Goal: Information Seeking & Learning: Check status

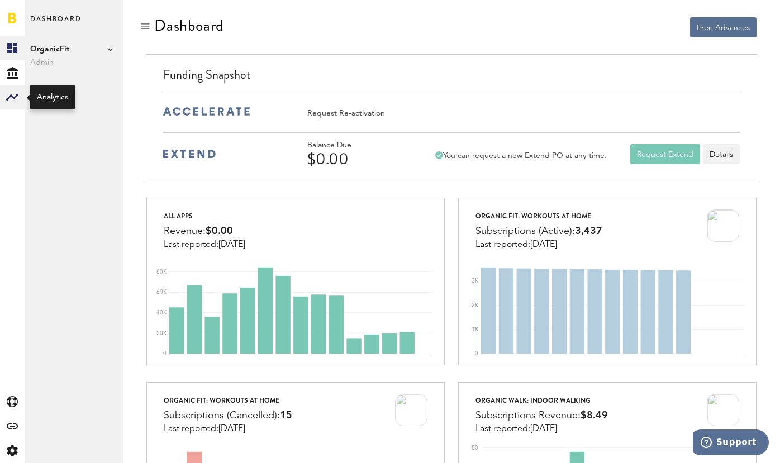
click at [12, 98] on rect at bounding box center [12, 97] width 13 height 13
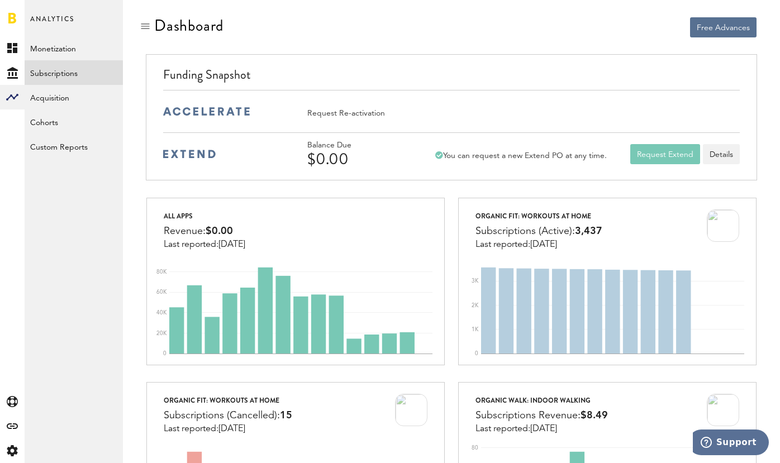
click at [64, 70] on link "Subscriptions" at bounding box center [74, 72] width 98 height 25
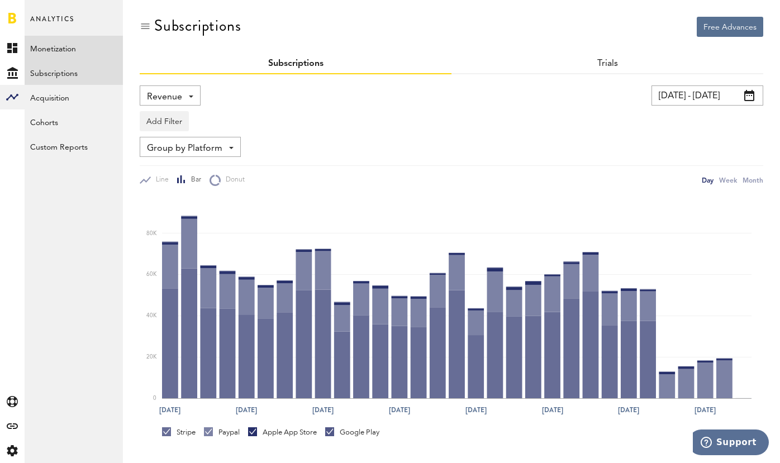
click at [56, 48] on link "Monetization" at bounding box center [74, 48] width 98 height 25
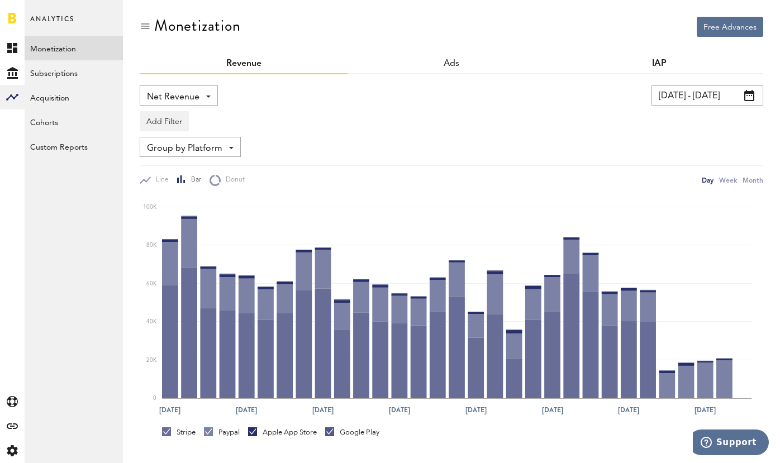
click at [653, 66] on link "IAP" at bounding box center [659, 63] width 15 height 9
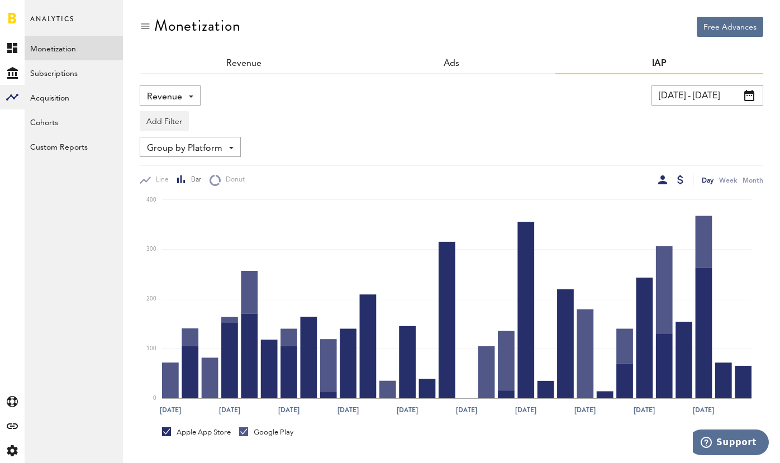
click at [662, 181] on div at bounding box center [662, 180] width 9 height 9
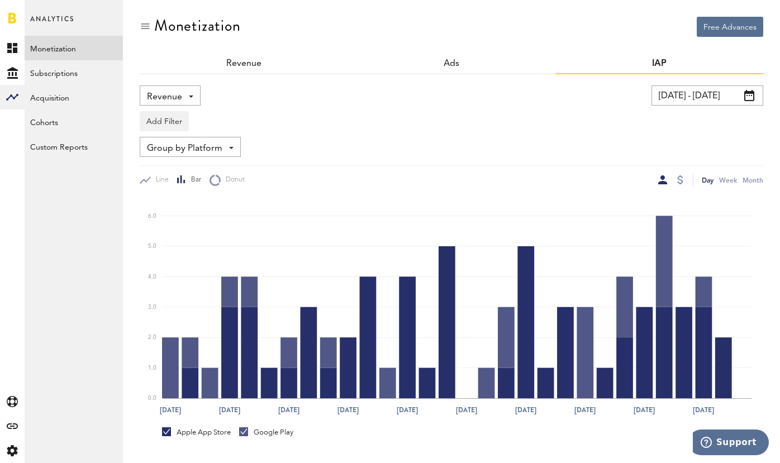
click at [734, 92] on input "09/13/25 - 10/13/25" at bounding box center [708, 96] width 112 height 20
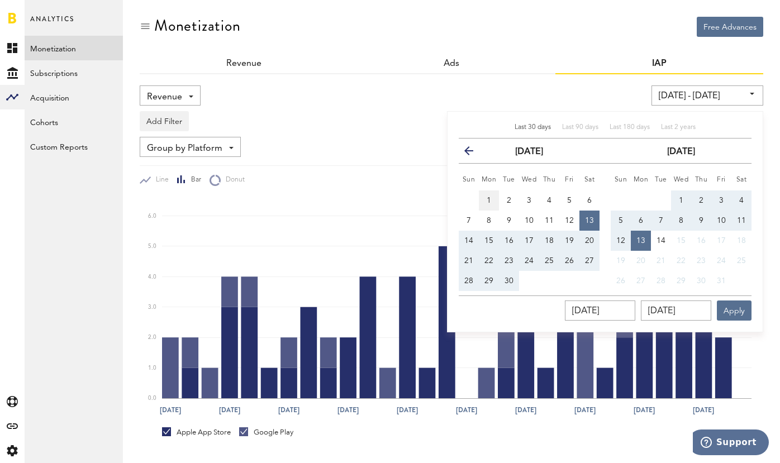
click at [485, 198] on button "1" at bounding box center [489, 201] width 20 height 20
type input "09/01/25 - 09/01/25"
type input "09/01/2025"
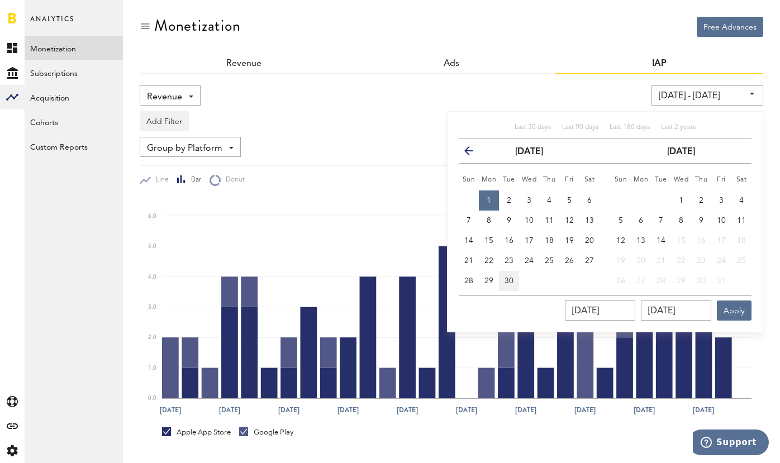
click at [508, 281] on span "30" at bounding box center [509, 281] width 9 height 8
type input "09/01/25 - 09/30/25"
type input "09/30/2025"
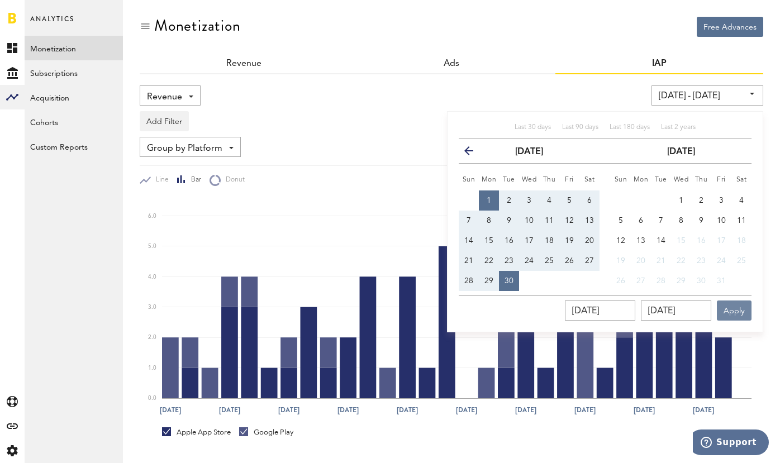
click at [731, 316] on button "Apply" at bounding box center [734, 311] width 35 height 20
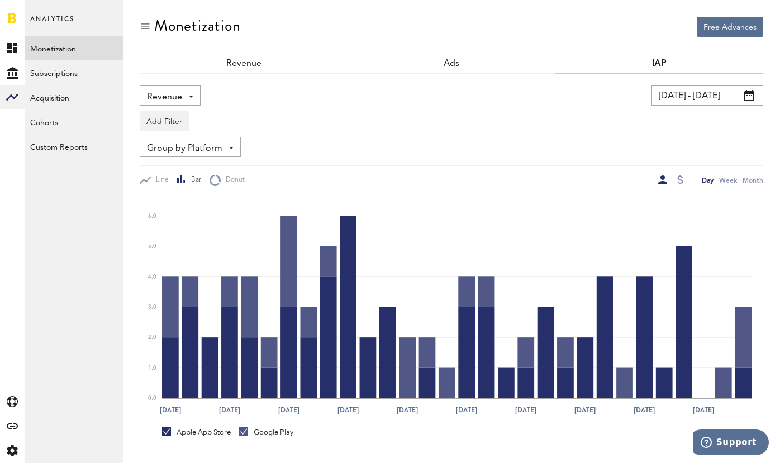
click at [461, 116] on div "Add Filter Platforms Apps" at bounding box center [452, 119] width 624 height 26
click at [193, 140] on span "Group by Platform" at bounding box center [184, 148] width 75 height 19
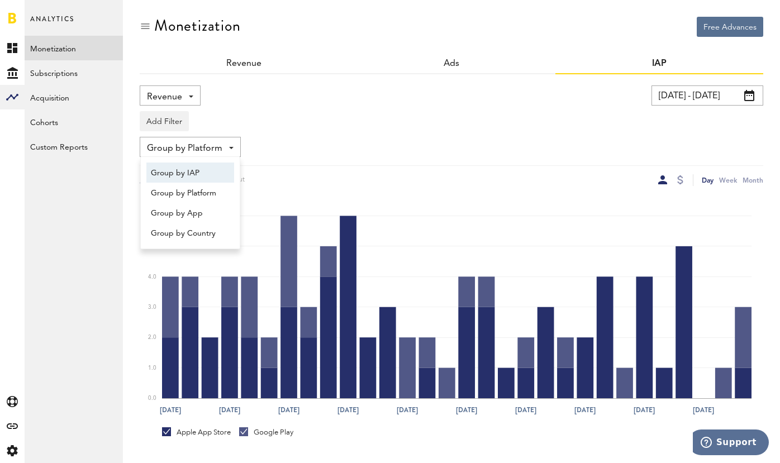
click at [196, 167] on span "Group by IAP" at bounding box center [190, 173] width 79 height 19
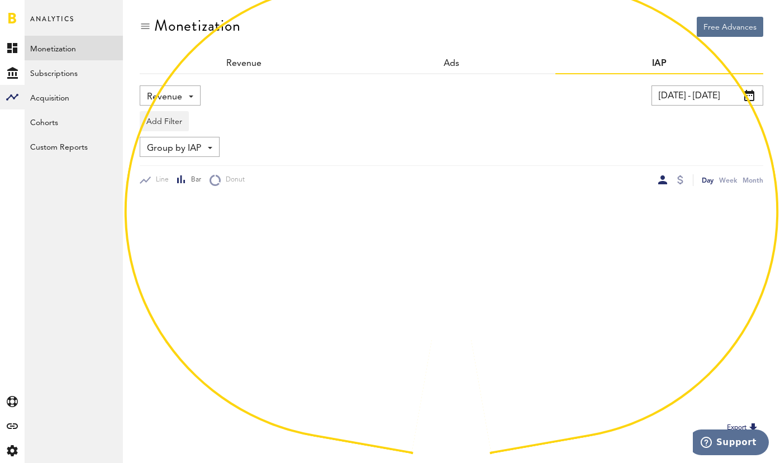
click at [385, 127] on div "Add Filter Platforms Apps" at bounding box center [452, 119] width 624 height 26
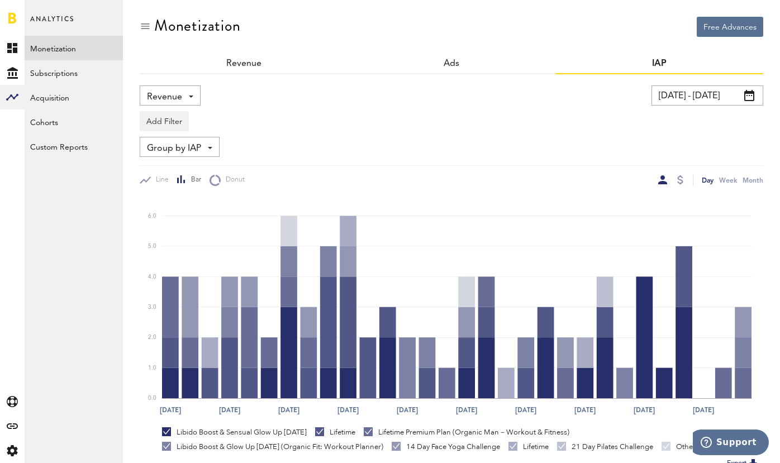
click at [170, 96] on span "Revenue" at bounding box center [164, 97] width 35 height 19
click at [172, 142] on span "Refunds" at bounding box center [170, 141] width 39 height 19
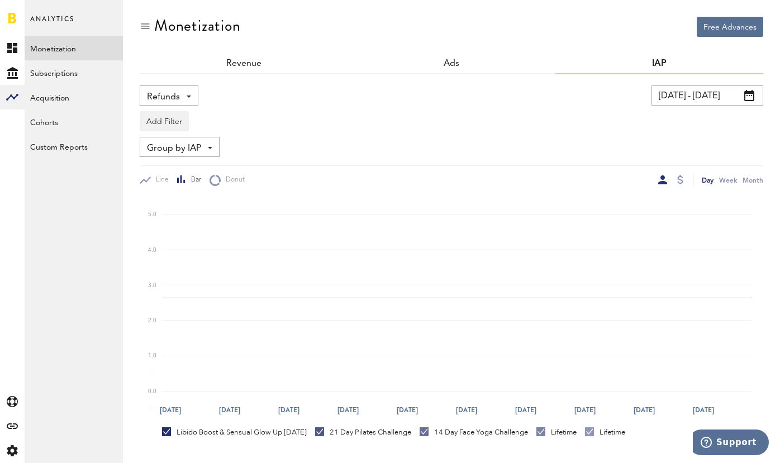
click at [362, 108] on div "Add Filter Platforms Apps" at bounding box center [452, 119] width 624 height 26
click at [757, 179] on div "Month" at bounding box center [753, 180] width 21 height 12
click at [705, 103] on input "09/01/25 - 09/30/25" at bounding box center [708, 96] width 112 height 20
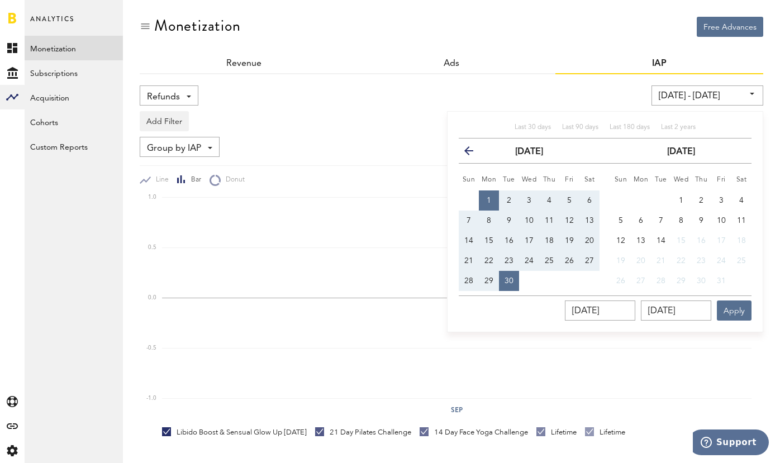
click at [473, 153] on icon "button" at bounding box center [473, 153] width 0 height 0
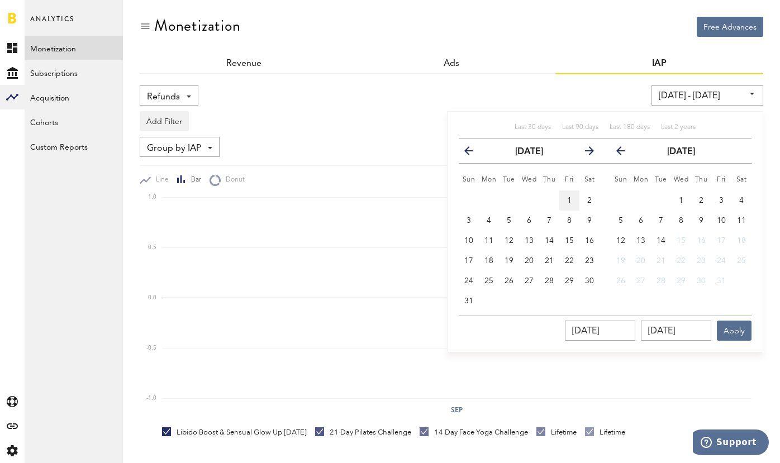
click at [575, 196] on button "1" at bounding box center [570, 201] width 20 height 20
type input "08/01/25 - 08/01/25"
type input "08/01/2025"
click at [466, 305] on span "31" at bounding box center [469, 301] width 9 height 8
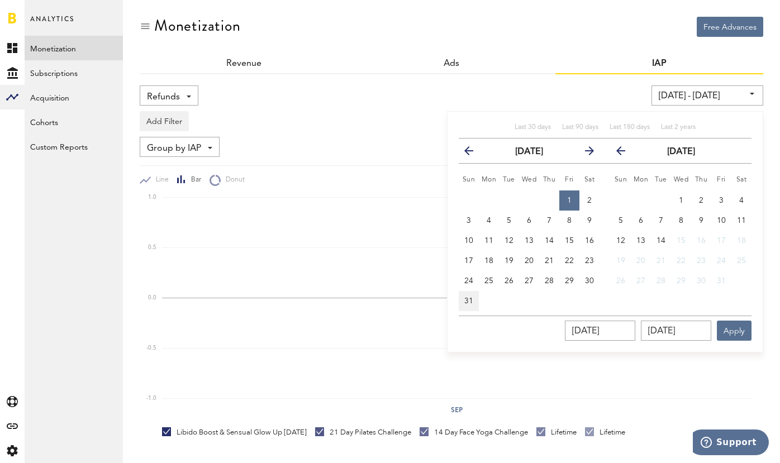
type input "08/01/25 - 08/31/25"
type input "08/31/2025"
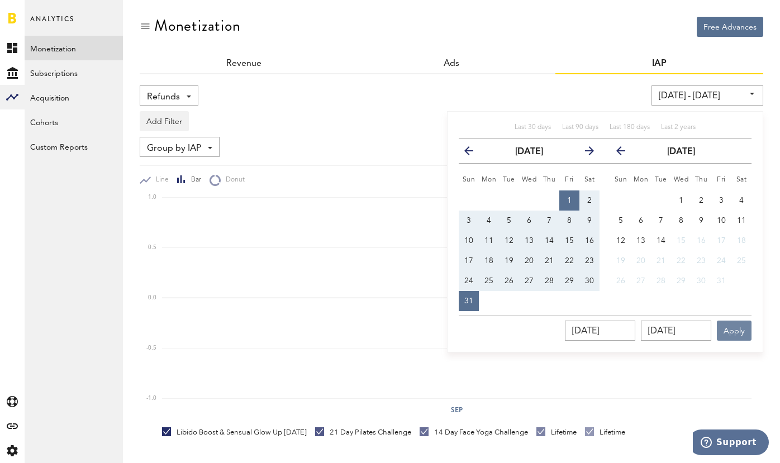
click at [742, 329] on button "Apply" at bounding box center [734, 331] width 35 height 20
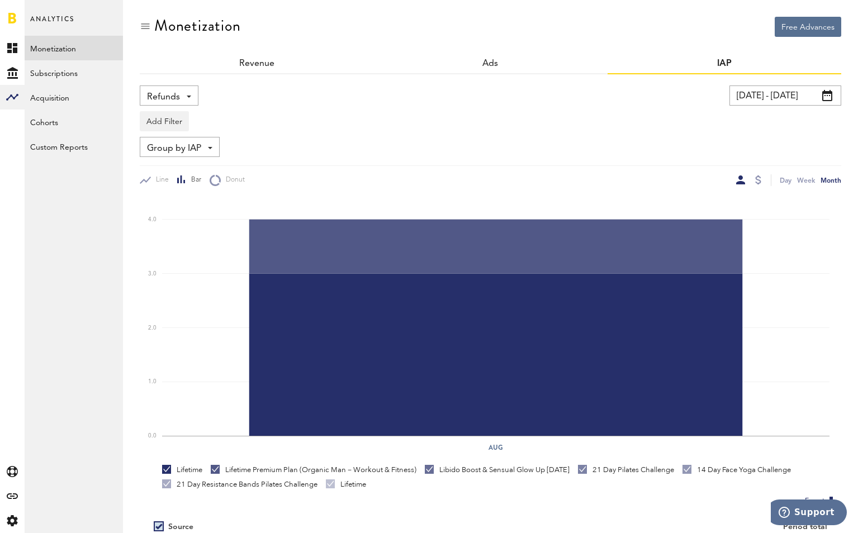
click at [780, 96] on input "08/01/25 - 08/31/25" at bounding box center [785, 96] width 112 height 20
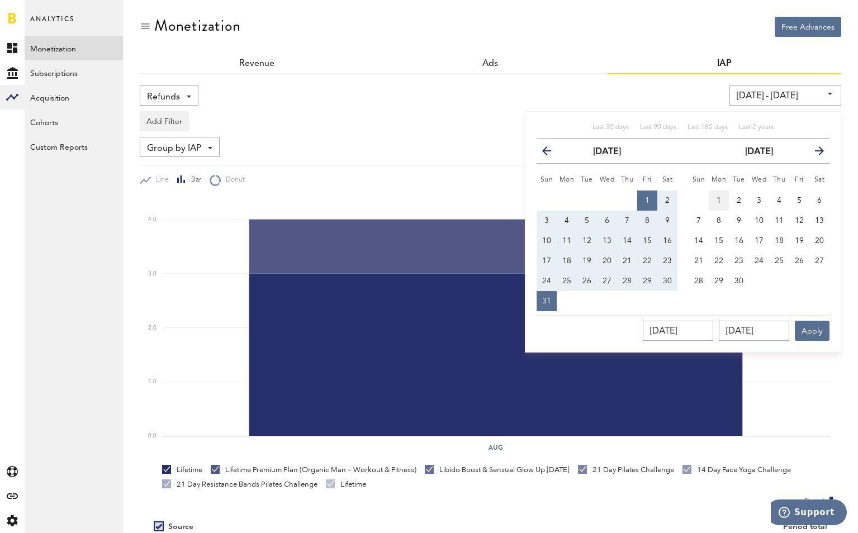
click at [718, 198] on span "1" at bounding box center [719, 201] width 4 height 8
type input "09/01/25 - 09/01/25"
type input "09/01/2025"
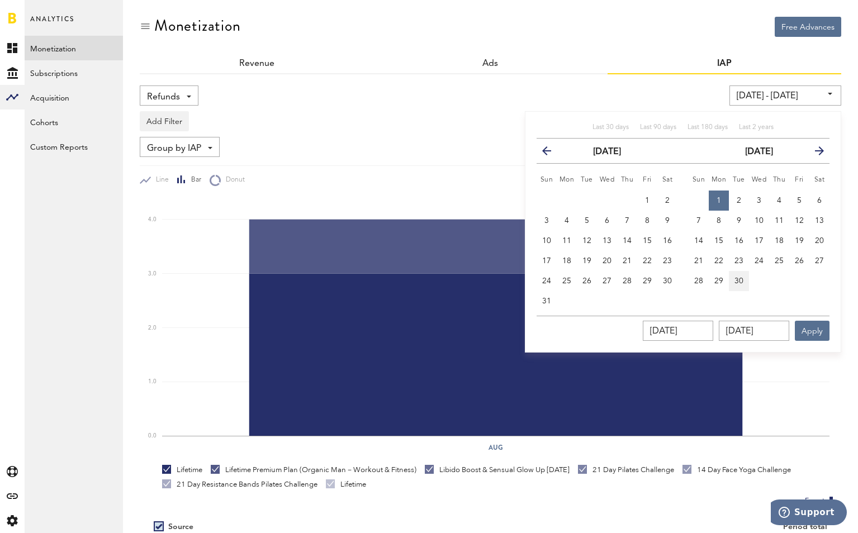
click at [741, 279] on span "30" at bounding box center [738, 281] width 9 height 8
type input "09/01/25 - 09/30/25"
type input "09/30/2025"
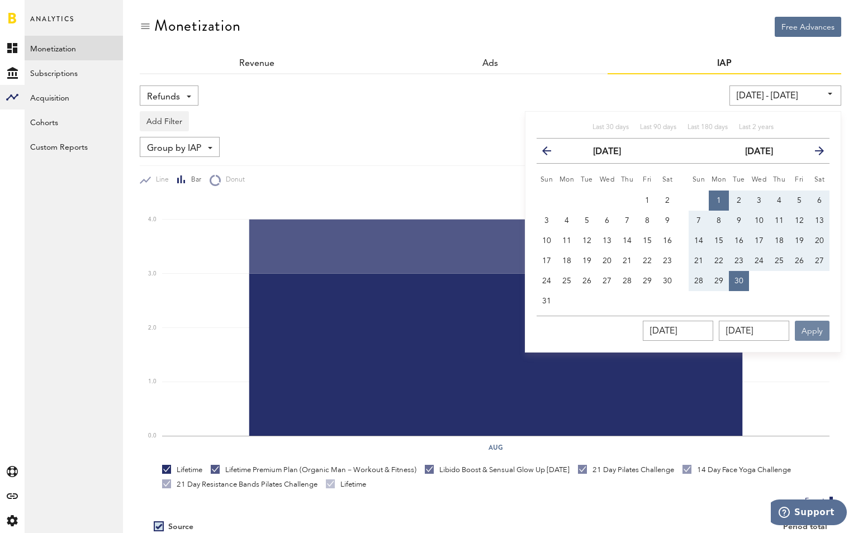
click at [780, 337] on button "Apply" at bounding box center [812, 331] width 35 height 20
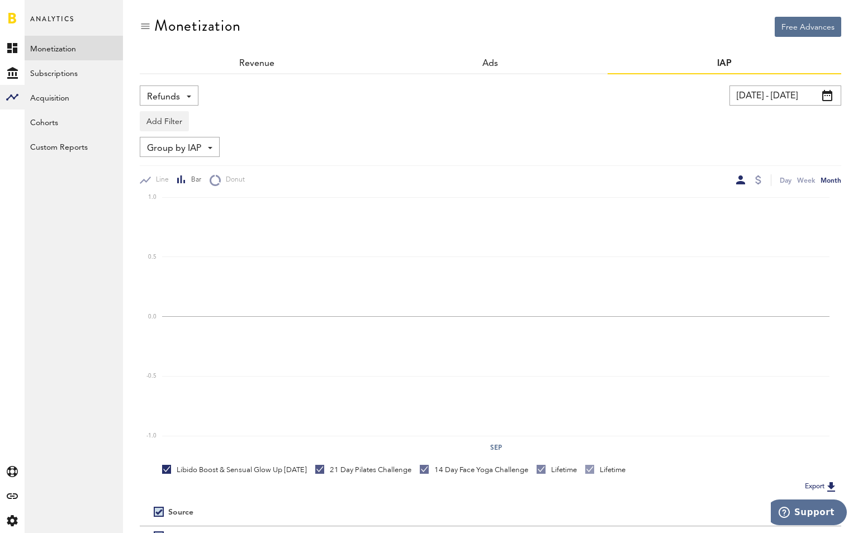
click at [780, 97] on input "09/01/25 - 09/30/25" at bounding box center [785, 96] width 112 height 20
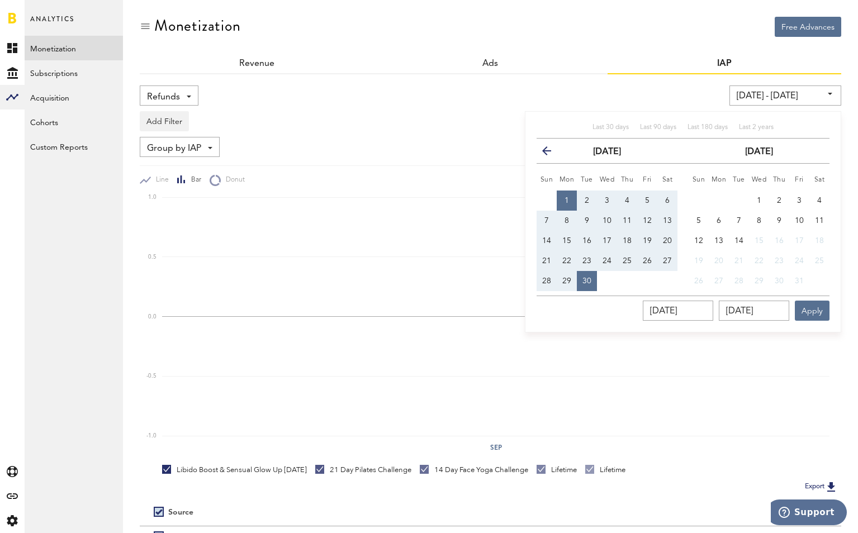
click at [551, 153] on icon "button" at bounding box center [551, 153] width 0 height 0
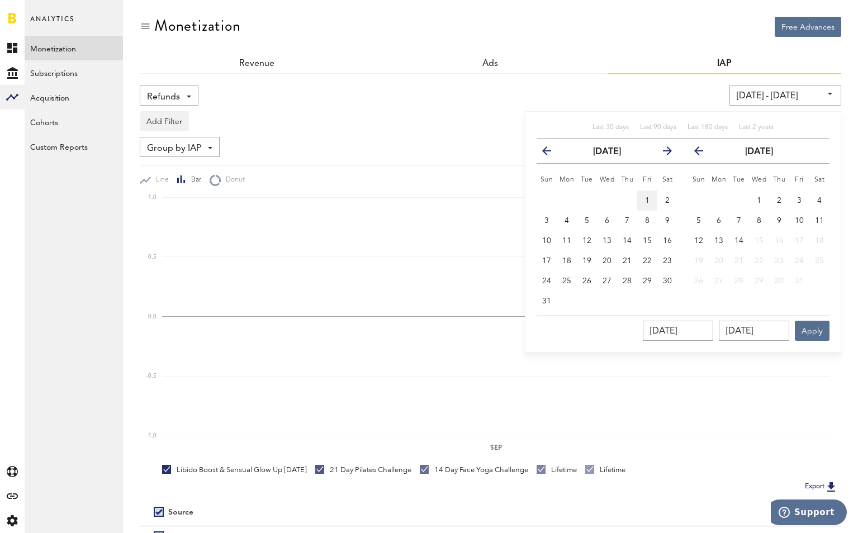
click at [646, 196] on button "1" at bounding box center [647, 201] width 20 height 20
type input "08/01/25 - 08/01/25"
type input "08/01/2025"
click at [547, 299] on span "31" at bounding box center [546, 301] width 9 height 8
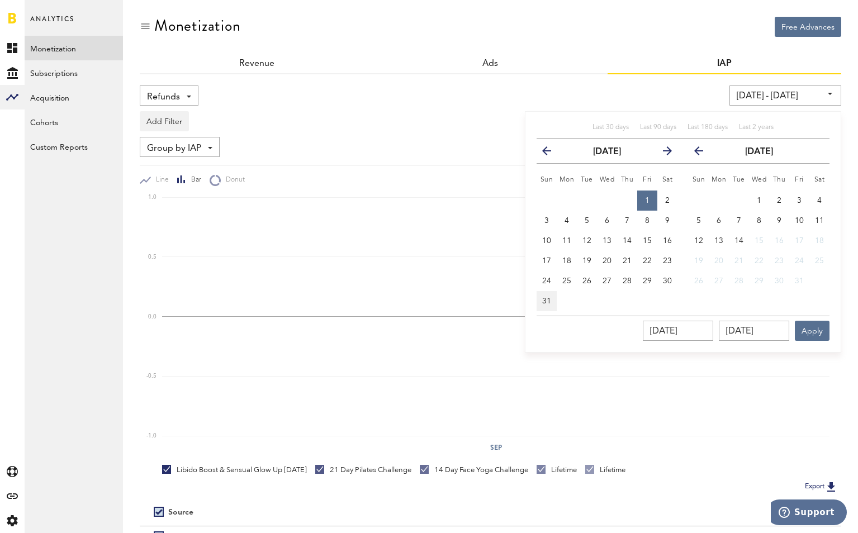
type input "08/01/25 - 08/31/25"
type input "08/31/2025"
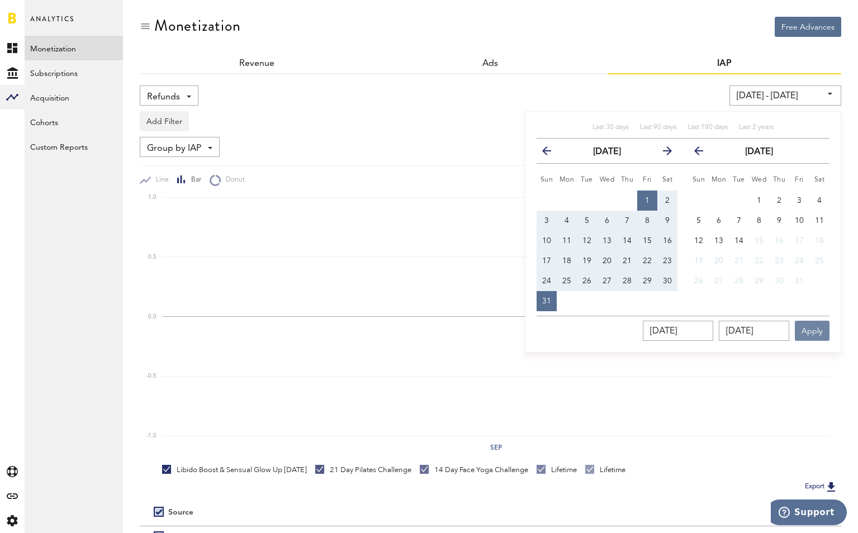
click at [780, 331] on button "Apply" at bounding box center [812, 331] width 35 height 20
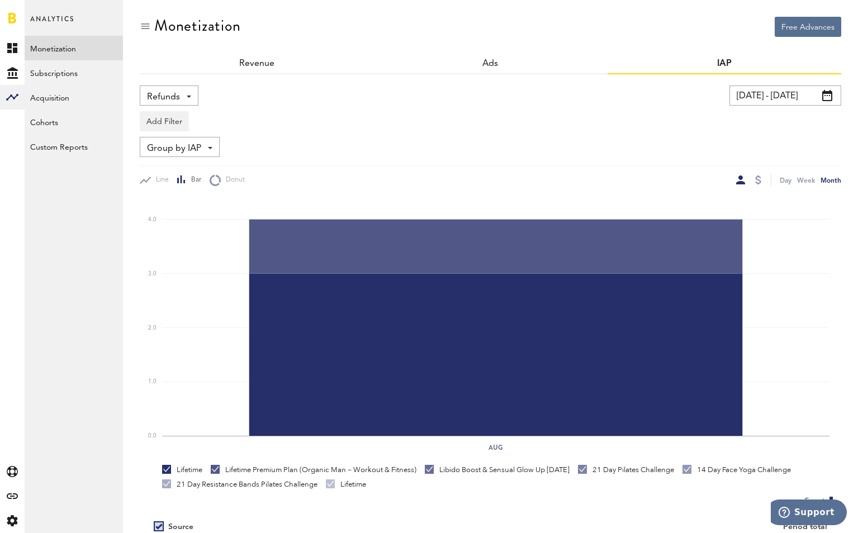
click at [780, 94] on input "08/01/25 - 08/31/25" at bounding box center [785, 96] width 112 height 20
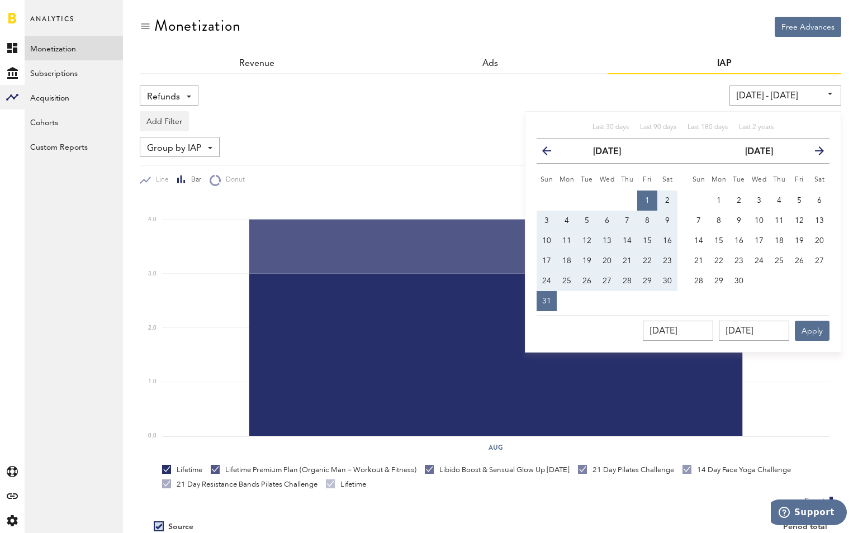
click at [551, 153] on icon "button" at bounding box center [551, 153] width 0 height 0
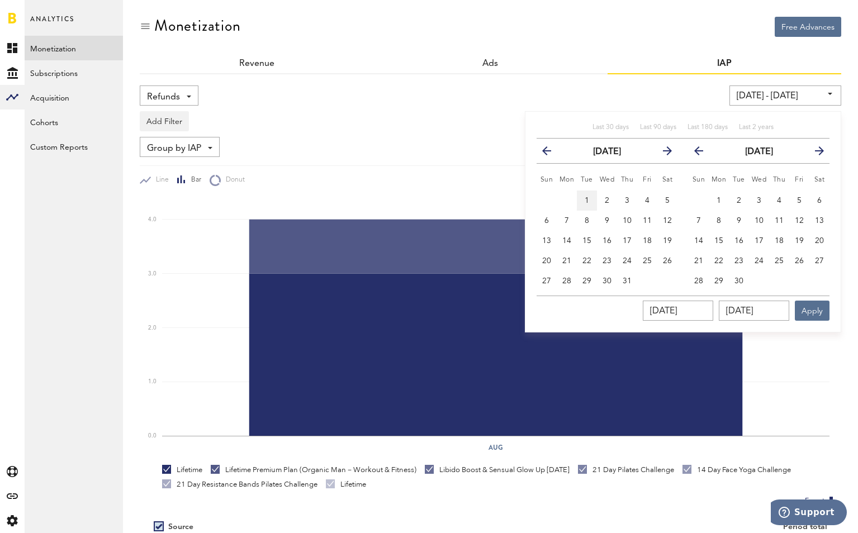
click at [579, 197] on button "1" at bounding box center [587, 201] width 20 height 20
type input "07/01/25 - 07/01/25"
type input "07/01/2025"
click at [629, 278] on span "31" at bounding box center [627, 281] width 9 height 8
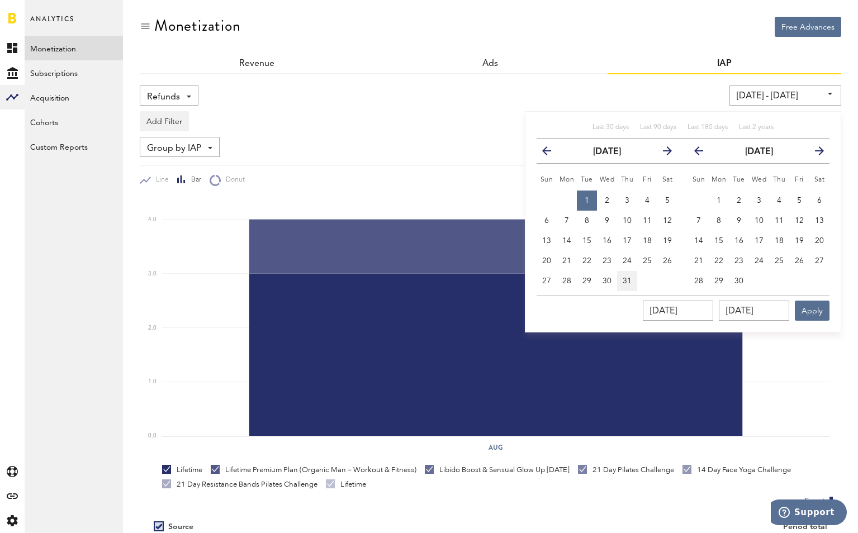
type input "07/01/25 - 07/31/25"
type input "07/31/2025"
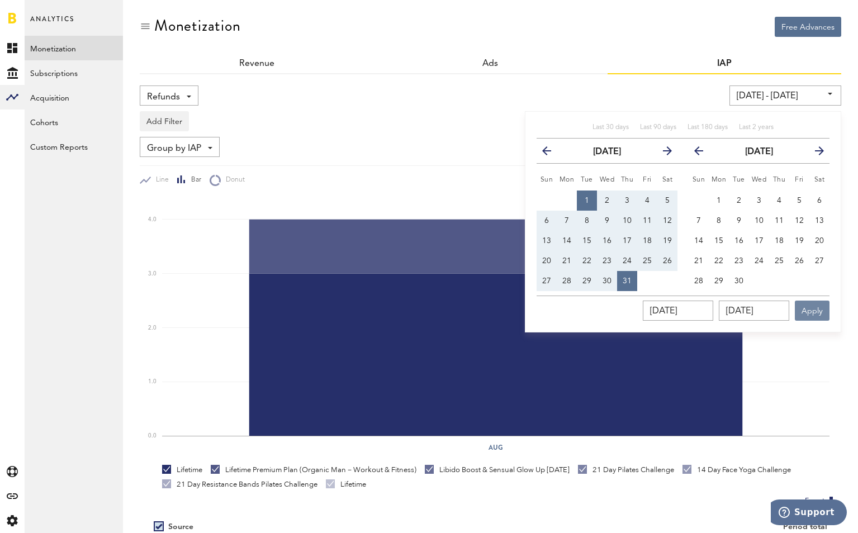
click at [780, 316] on button "Apply" at bounding box center [812, 311] width 35 height 20
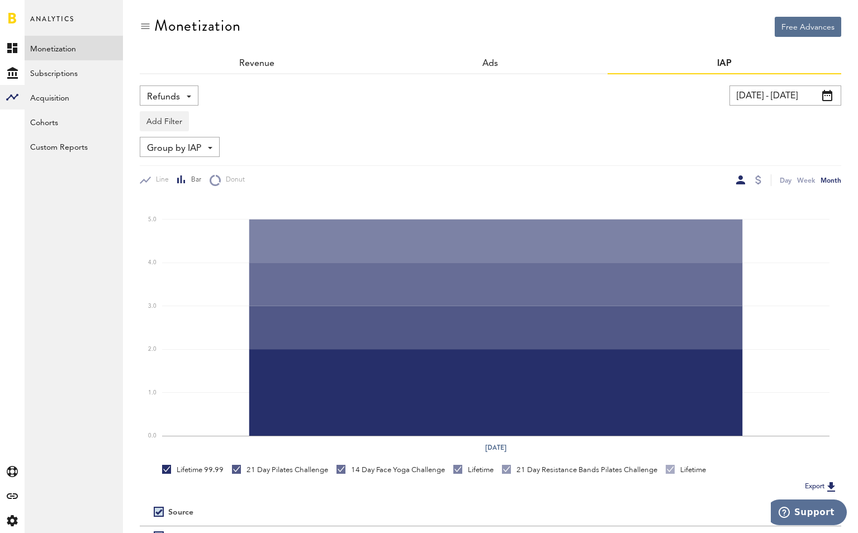
click at [780, 101] on input "07/01/25 - 07/31/25" at bounding box center [785, 96] width 112 height 20
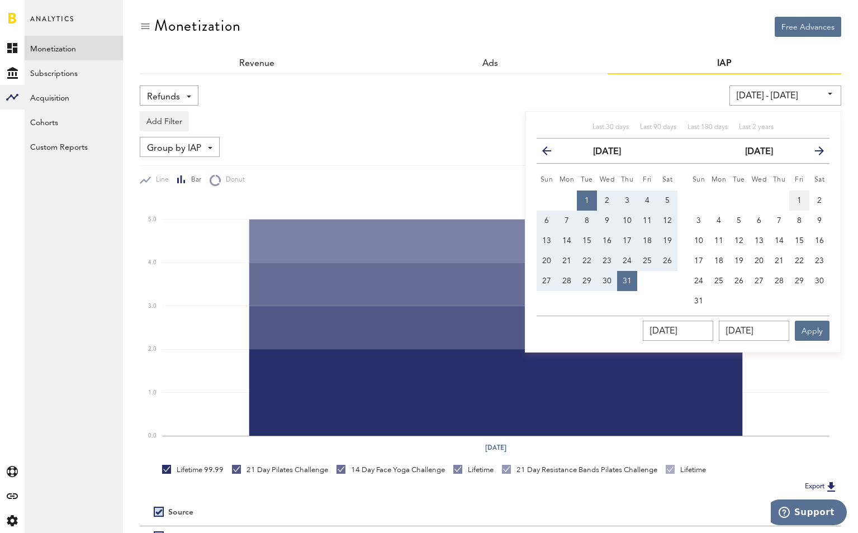
click at [780, 198] on span "1" at bounding box center [799, 201] width 4 height 8
type input "08/01/25 - 08/01/25"
type input "08/01/2025"
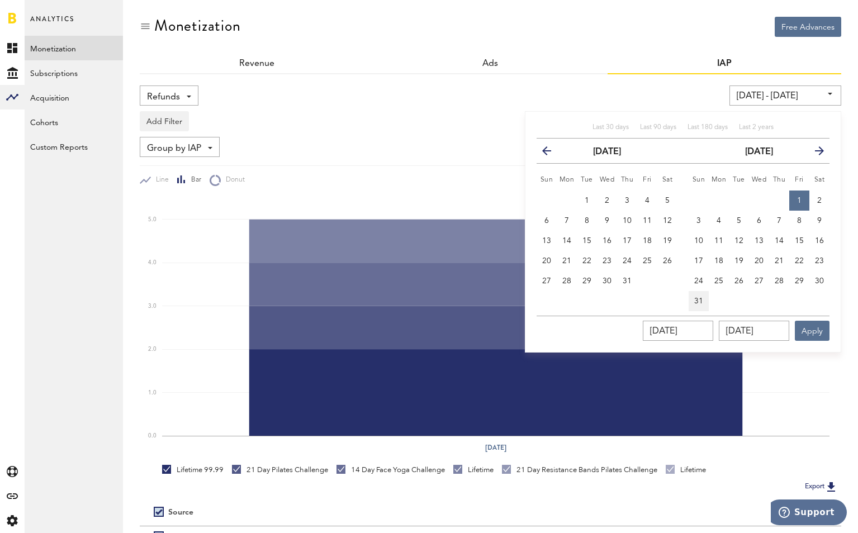
click at [704, 300] on button "31" at bounding box center [699, 301] width 20 height 20
type input "08/01/25 - 08/31/25"
type input "08/31/2025"
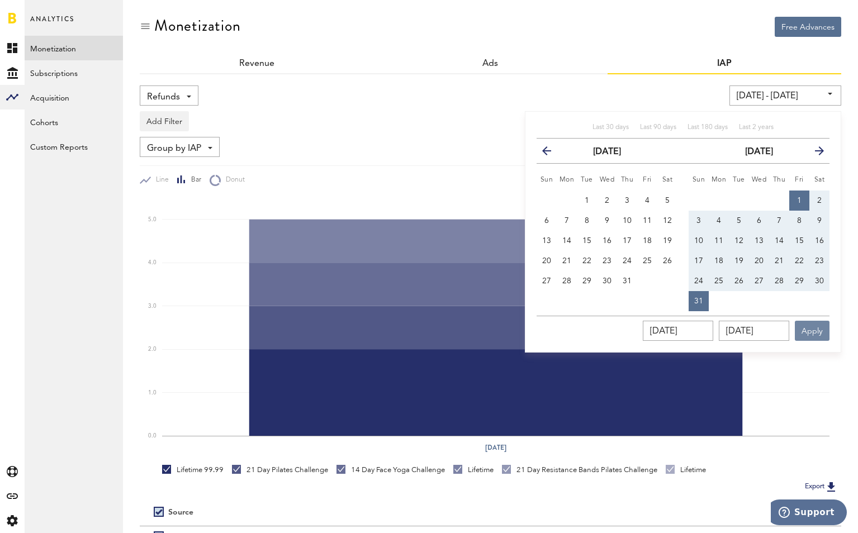
click at [780, 331] on button "Apply" at bounding box center [812, 331] width 35 height 20
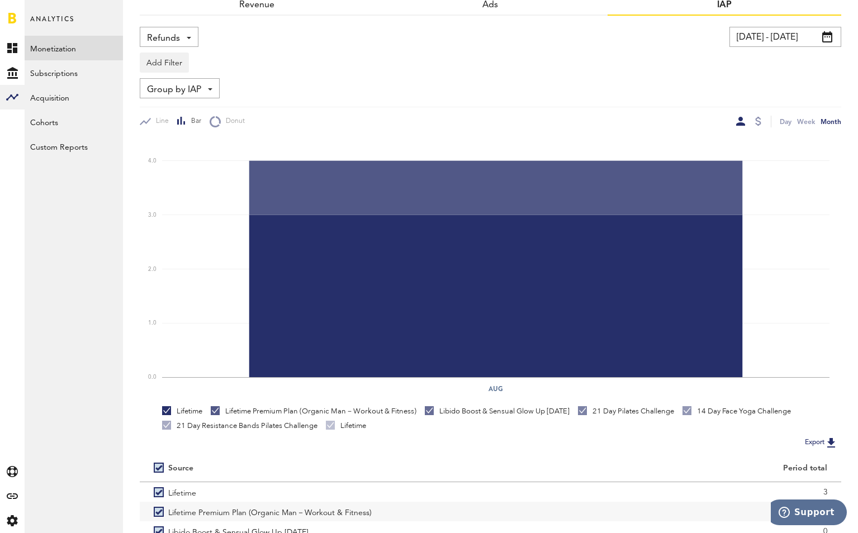
scroll to position [25, 0]
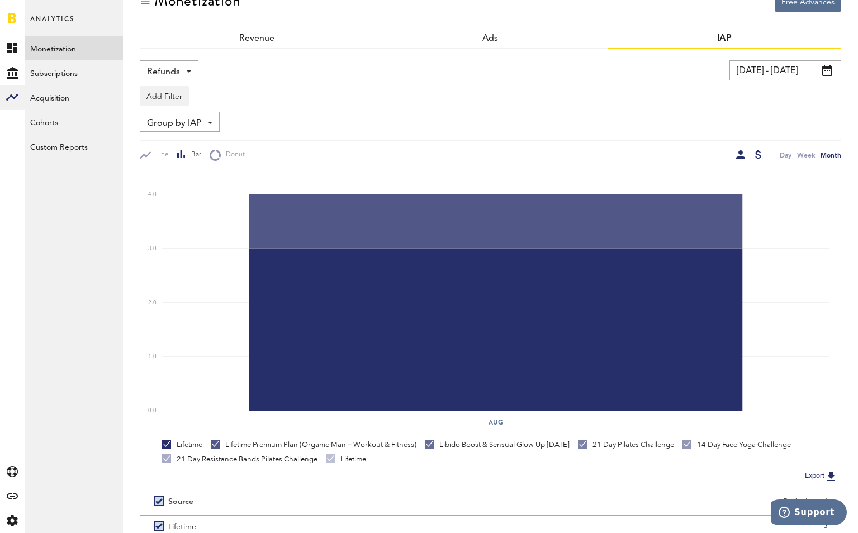
click at [758, 154] on div at bounding box center [758, 154] width 6 height 9
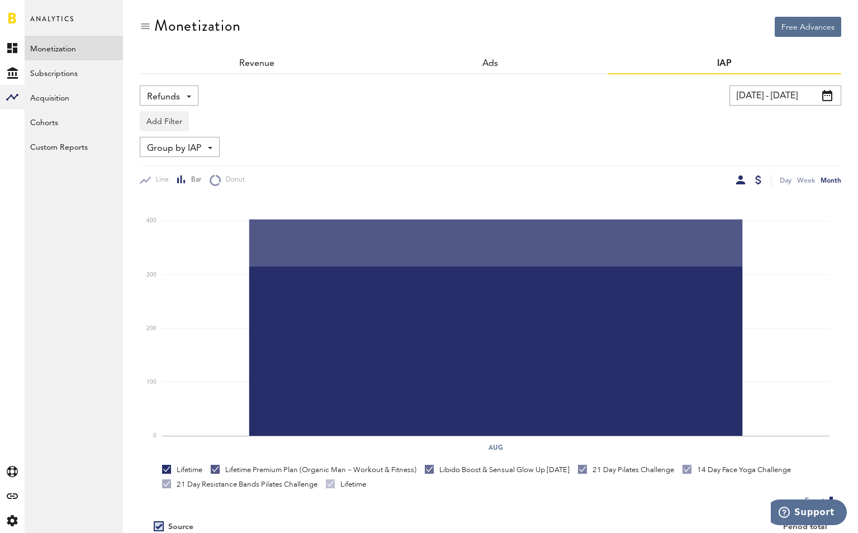
click at [743, 177] on div at bounding box center [740, 180] width 9 height 9
click at [780, 92] on input "08/01/25 - 08/31/25" at bounding box center [785, 96] width 112 height 20
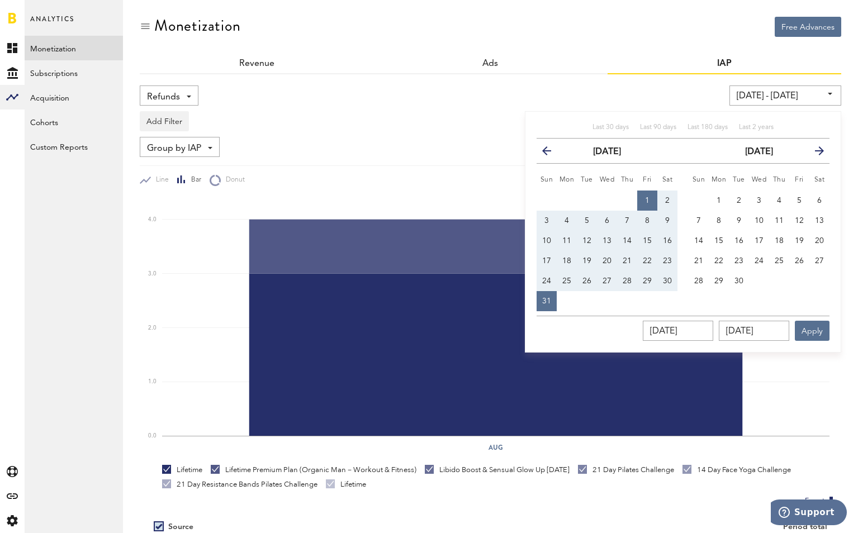
click at [548, 145] on button "previous" at bounding box center [551, 151] width 20 height 16
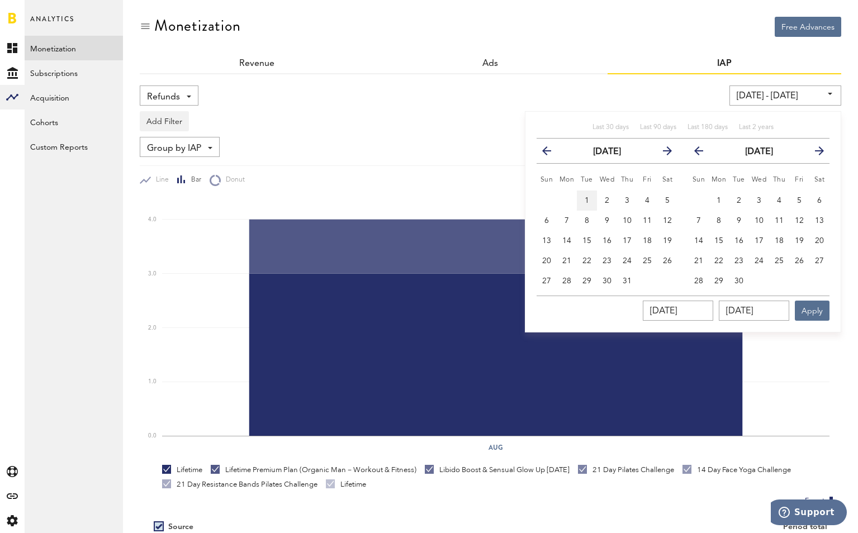
click at [589, 199] on span "1" at bounding box center [587, 201] width 4 height 8
type input "07/01/25 - 07/01/25"
type input "07/01/2025"
click at [628, 276] on button "31" at bounding box center [627, 281] width 20 height 20
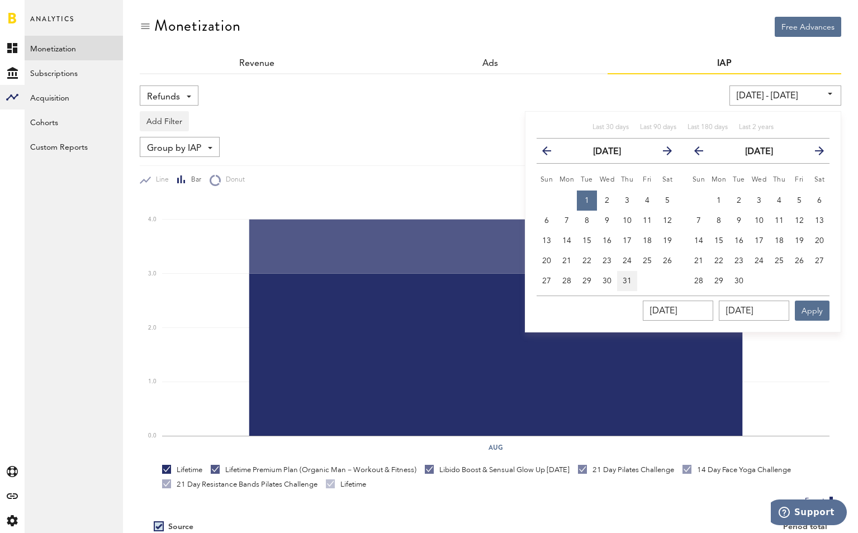
type input "07/01/25 - 07/31/25"
type input "07/31/2025"
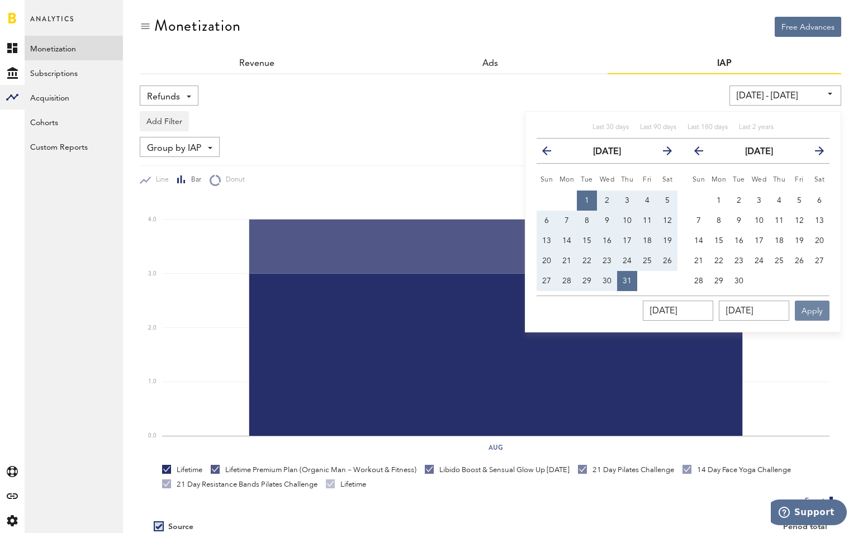
click at [780, 309] on button "Apply" at bounding box center [812, 311] width 35 height 20
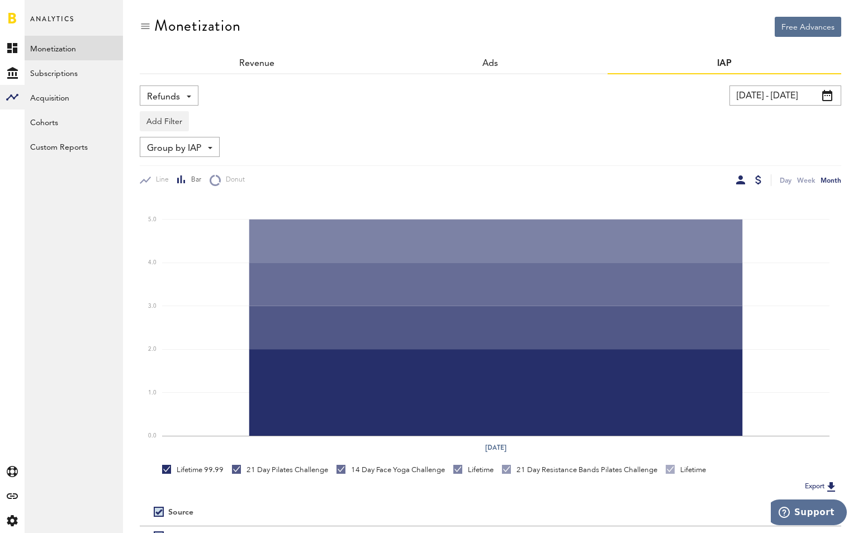
click at [756, 178] on div at bounding box center [758, 180] width 6 height 9
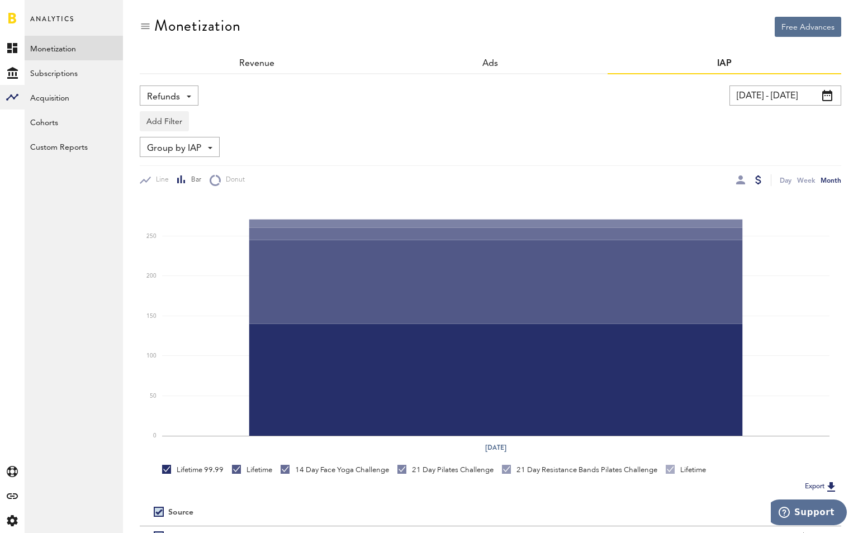
click at [780, 96] on input "07/01/25 - 07/31/25" at bounding box center [785, 96] width 112 height 20
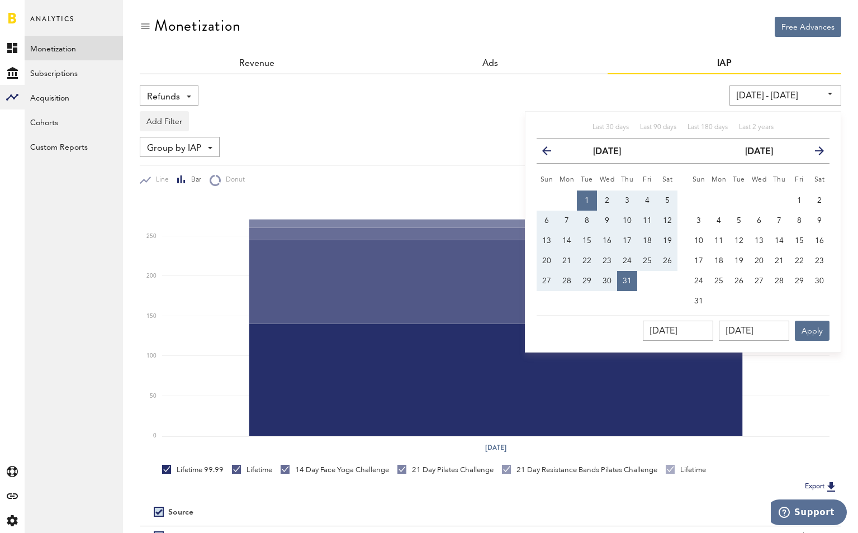
click at [780, 153] on icon "button" at bounding box center [815, 153] width 0 height 0
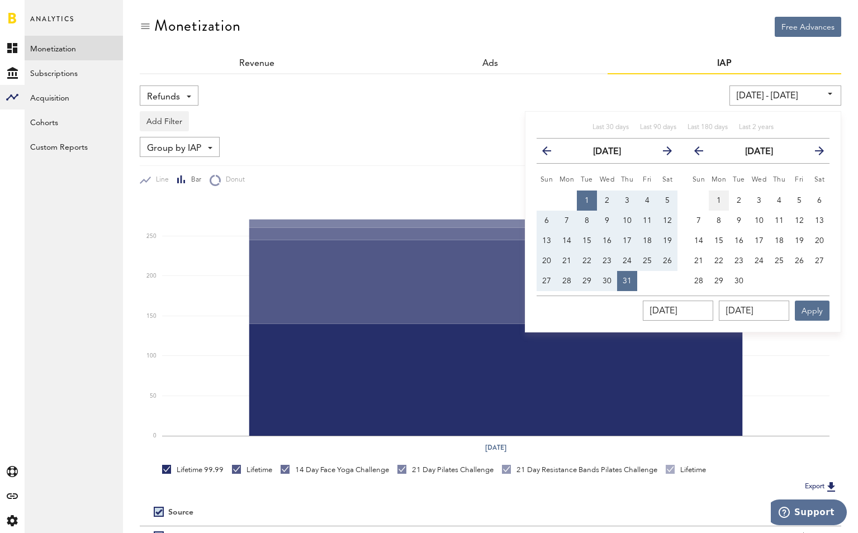
click at [717, 197] on span "1" at bounding box center [719, 201] width 4 height 8
type input "09/01/25 - 09/01/25"
type input "09/01/2025"
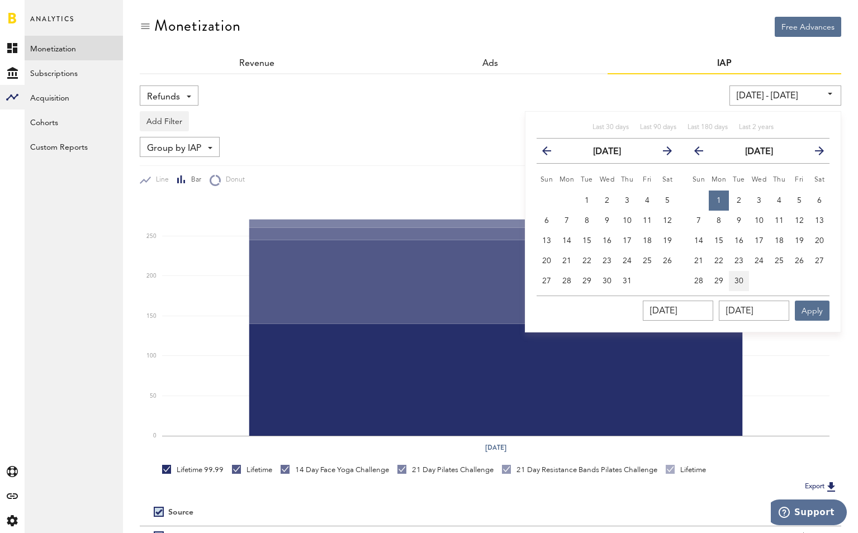
click at [737, 277] on button "30" at bounding box center [739, 281] width 20 height 20
type input "09/01/25 - 09/30/25"
type input "09/30/2025"
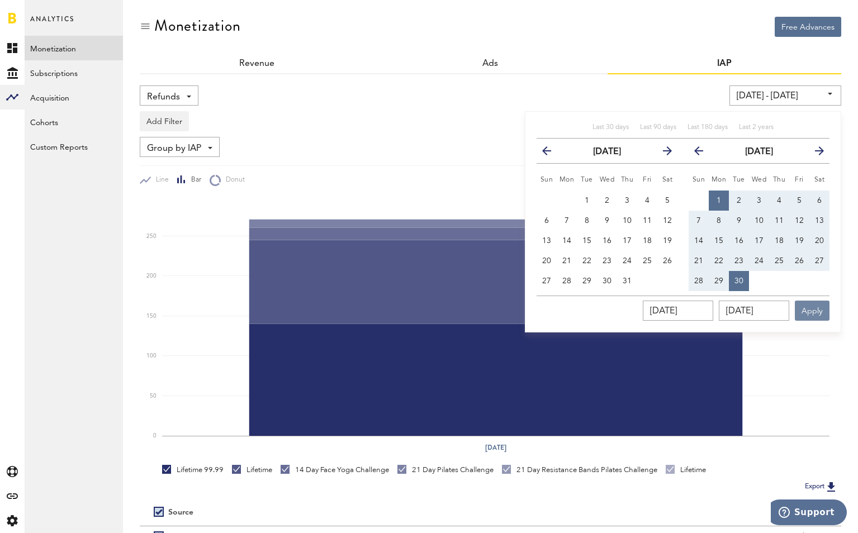
click at [780, 316] on button "Apply" at bounding box center [812, 311] width 35 height 20
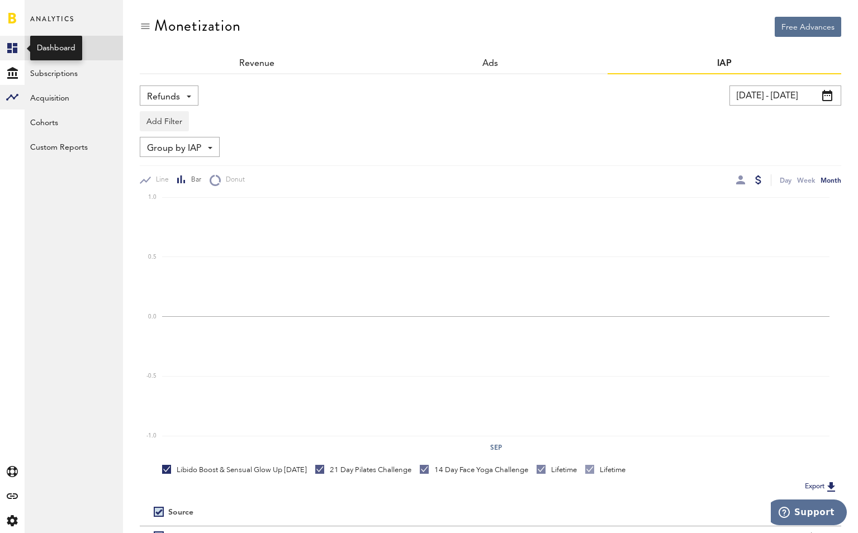
click at [12, 47] on rect at bounding box center [12, 47] width 13 height 13
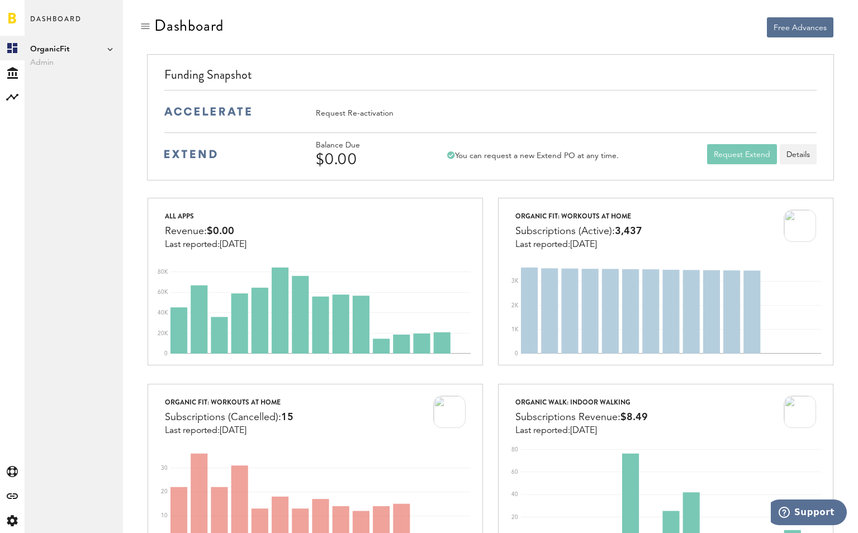
click at [96, 53] on span "OrganicFit" at bounding box center [73, 48] width 87 height 13
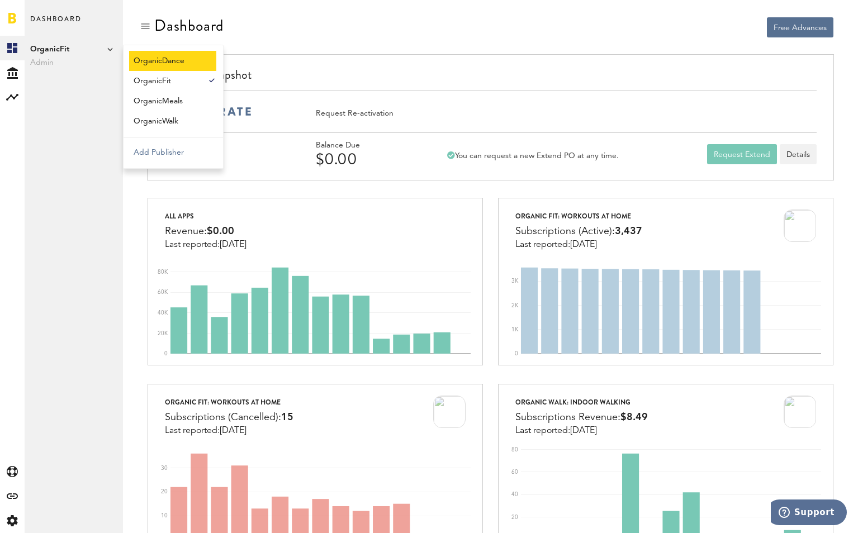
click at [179, 59] on link "OrganicDance" at bounding box center [172, 61] width 87 height 20
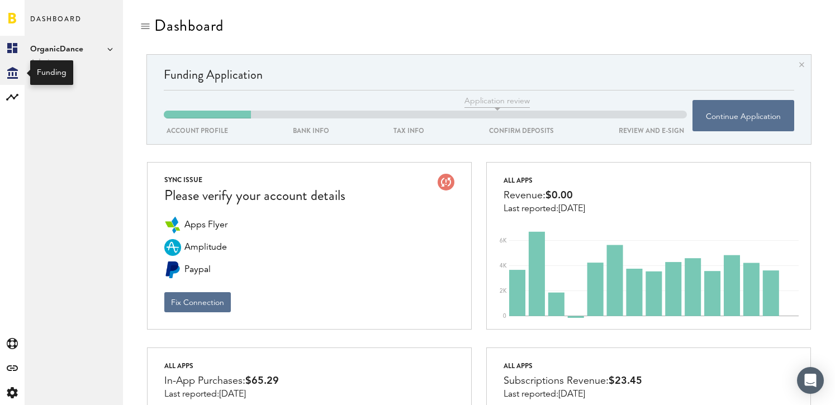
click at [11, 77] on icon at bounding box center [12, 73] width 11 height 12
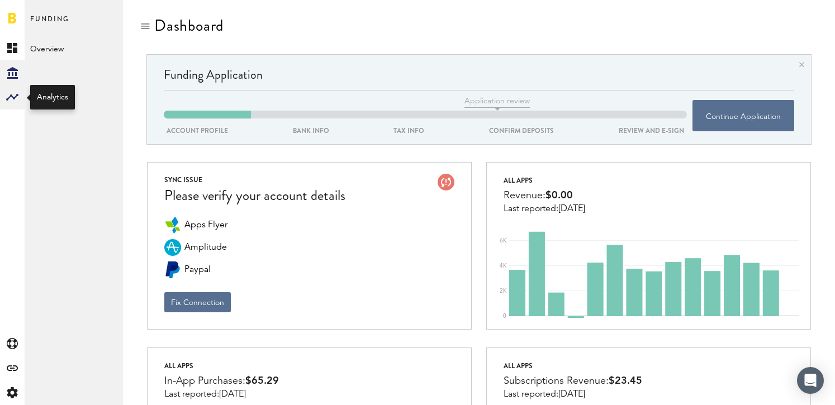
click at [16, 96] on icon at bounding box center [12, 97] width 12 height 7
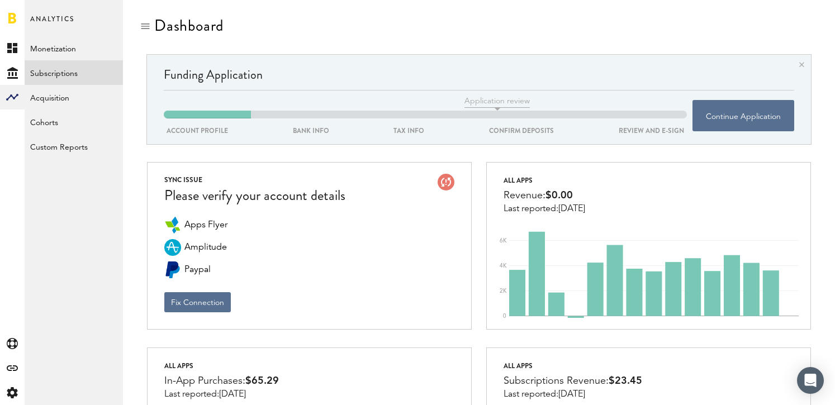
click at [60, 68] on link "Subscriptions" at bounding box center [74, 72] width 98 height 25
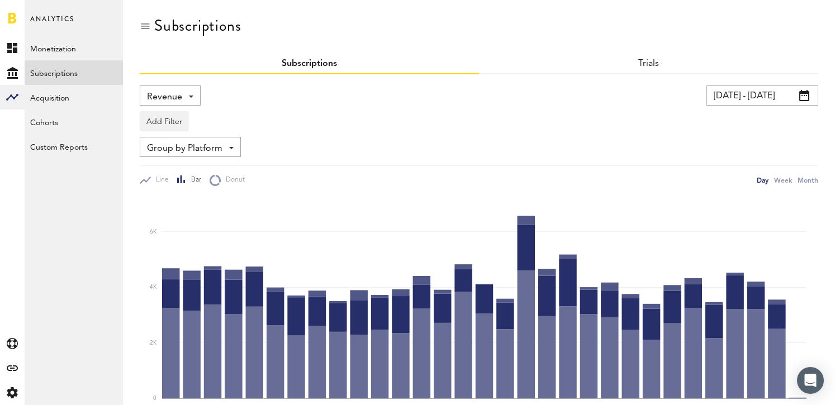
click at [188, 99] on div "Revenue Revenue MRR Actives Trial Status Billing Retries New Subscriptions Rene…" at bounding box center [170, 96] width 61 height 20
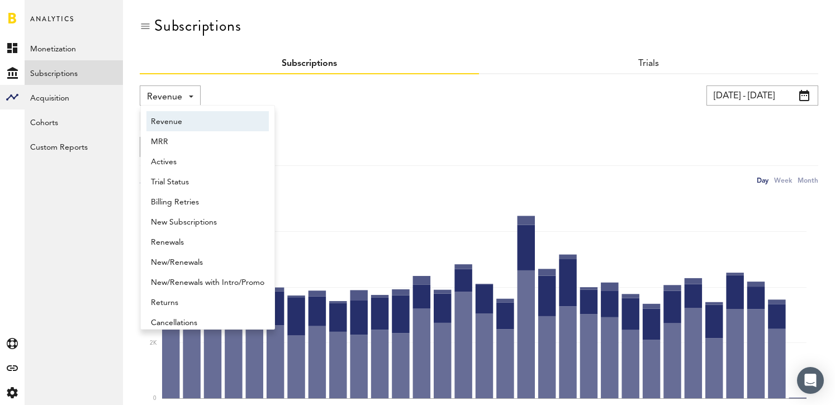
scroll to position [6, 0]
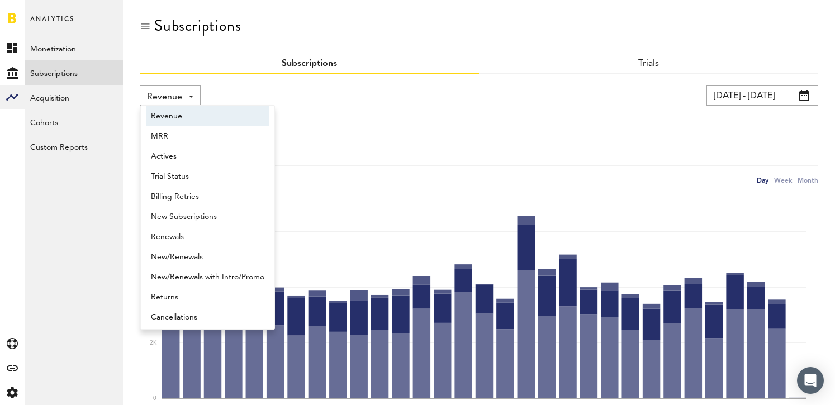
click at [771, 64] on div "Trials" at bounding box center [648, 64] width 339 height 20
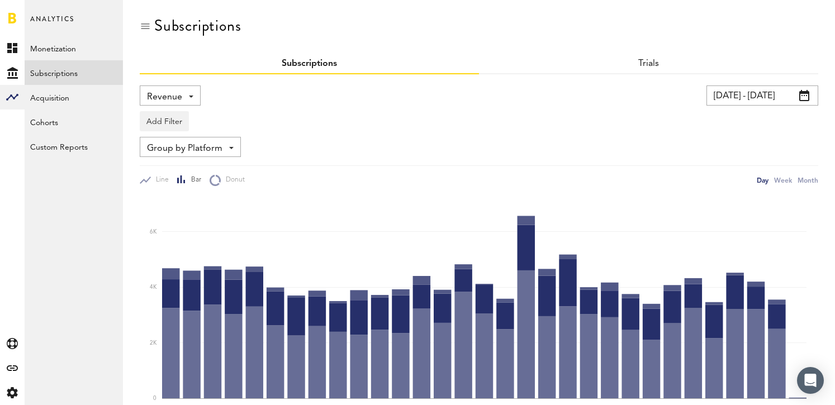
click at [759, 95] on input "09/13/25 - 10/13/25" at bounding box center [763, 96] width 112 height 20
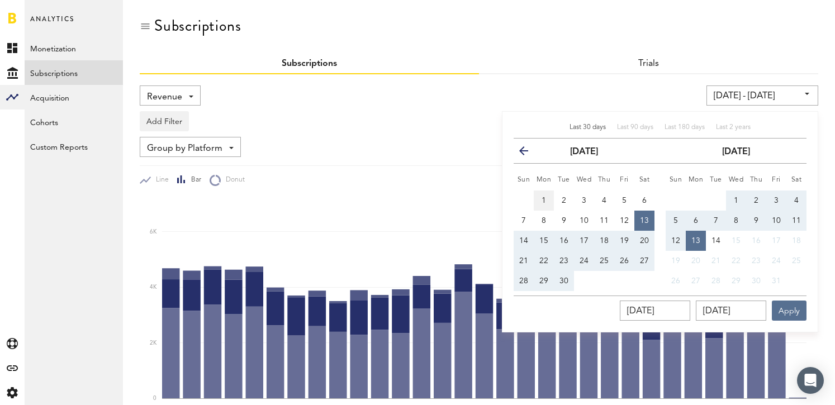
click at [539, 202] on button "1" at bounding box center [544, 201] width 20 height 20
type input "09/01/25 - 09/01/25"
type input "09/01/2025"
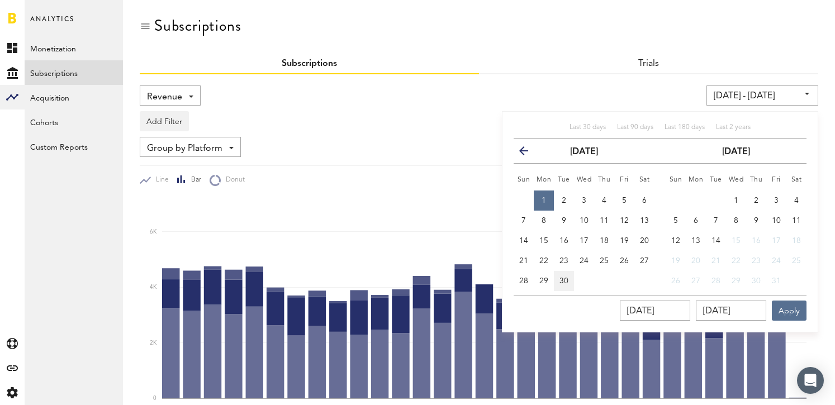
click at [563, 285] on button "30" at bounding box center [564, 281] width 20 height 20
type input "09/01/25 - 09/30/25"
type input "09/30/2025"
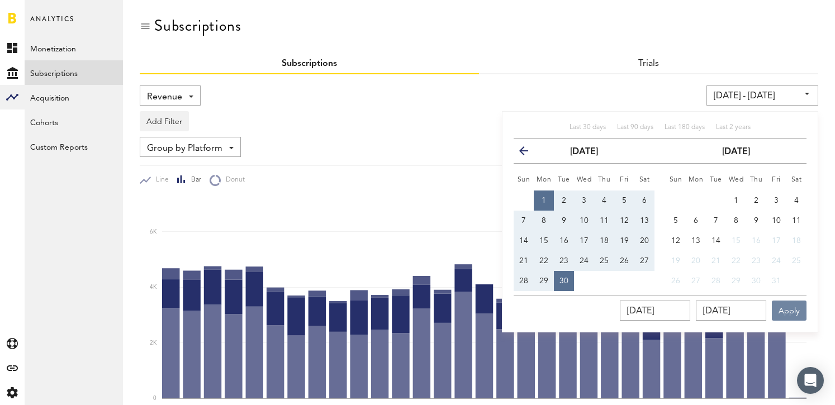
click at [779, 312] on button "Apply" at bounding box center [789, 311] width 35 height 20
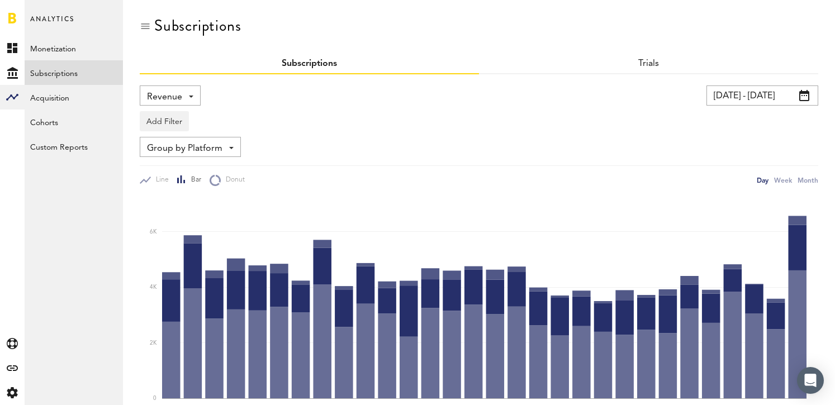
click at [344, 120] on div "Add Filter Platforms Apps Subscriptions Subscription durations Countries" at bounding box center [479, 119] width 679 height 26
click at [49, 48] on link "Monetization" at bounding box center [74, 48] width 98 height 25
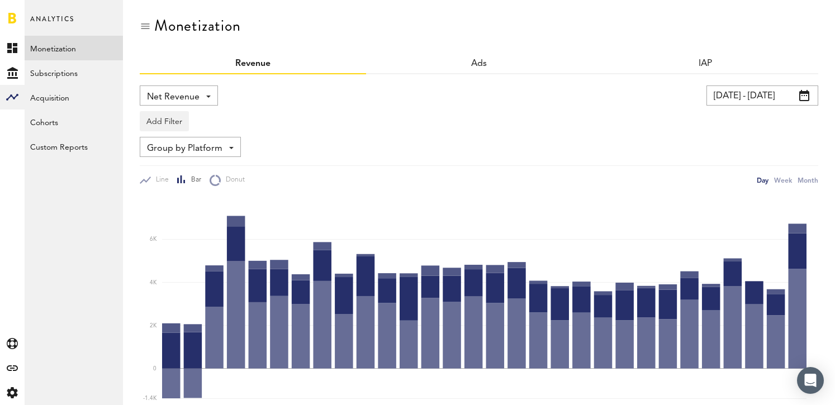
click at [696, 64] on div "IAP" at bounding box center [705, 64] width 226 height 20
click at [704, 60] on link "IAP" at bounding box center [705, 63] width 15 height 9
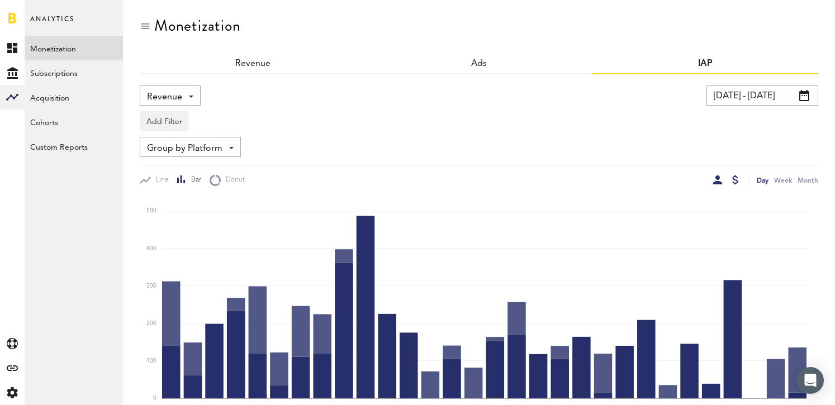
click at [717, 183] on div at bounding box center [717, 180] width 9 height 9
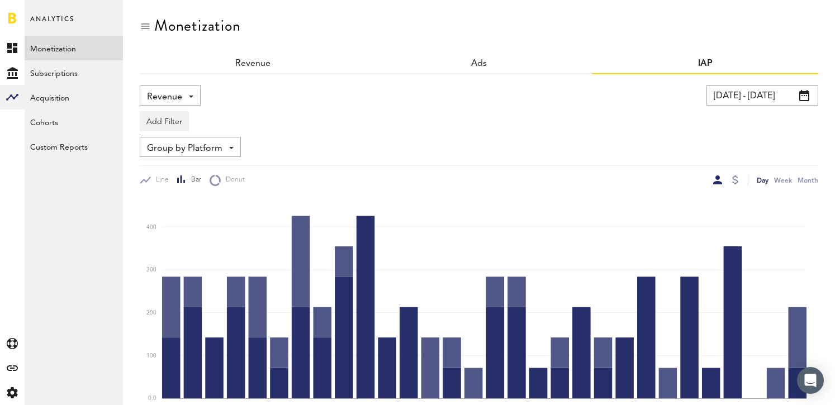
click at [469, 164] on div "Revenue Revenue Refunds 09/01/25 - 09/30/25 Last 30 days Last 90 days Last 180 …" at bounding box center [479, 136] width 679 height 101
click at [183, 102] on div "Revenue Revenue Refunds" at bounding box center [170, 96] width 61 height 20
click at [173, 143] on span "Refunds" at bounding box center [170, 141] width 39 height 19
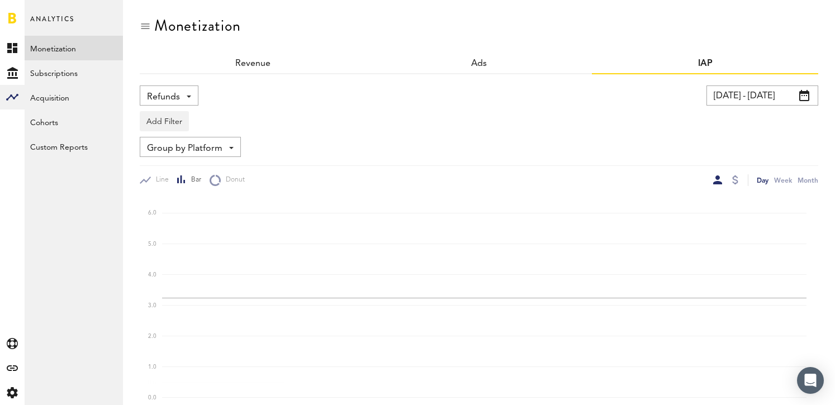
click at [249, 117] on div "Add Filter Platforms Apps" at bounding box center [479, 119] width 679 height 26
click at [230, 138] on div "Group by Platform Group by IAP Group by Platform Group by App Group by Country" at bounding box center [190, 147] width 101 height 20
click at [197, 171] on span "Group by IAP" at bounding box center [190, 173] width 79 height 19
click at [337, 90] on div "Refunds Revenue Refunds" at bounding box center [296, 96] width 313 height 20
click at [778, 93] on input "09/01/25 - 09/30/25" at bounding box center [763, 96] width 112 height 20
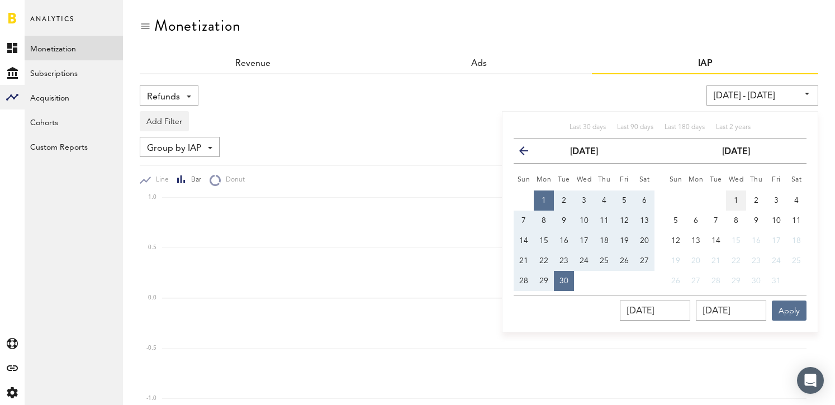
click at [738, 199] on span "1" at bounding box center [736, 201] width 4 height 8
type input "10/01/25 - 10/01/25"
type input "10/01/2025"
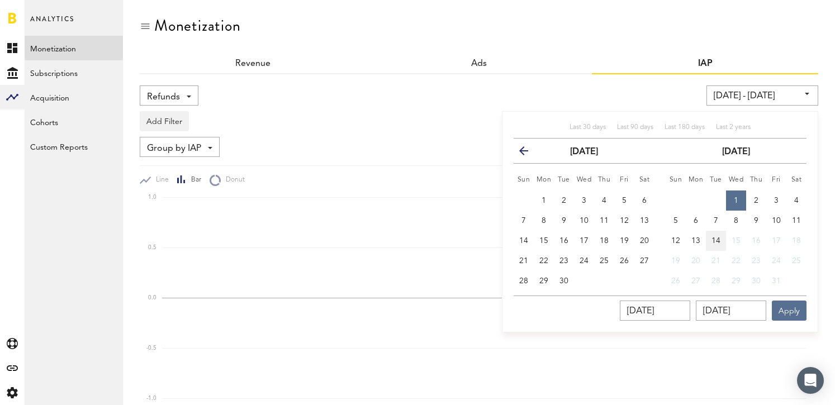
click at [712, 240] on span "14" at bounding box center [716, 241] width 9 height 8
type input "10/01/25 - 10/14/25"
type input "10/14/2025"
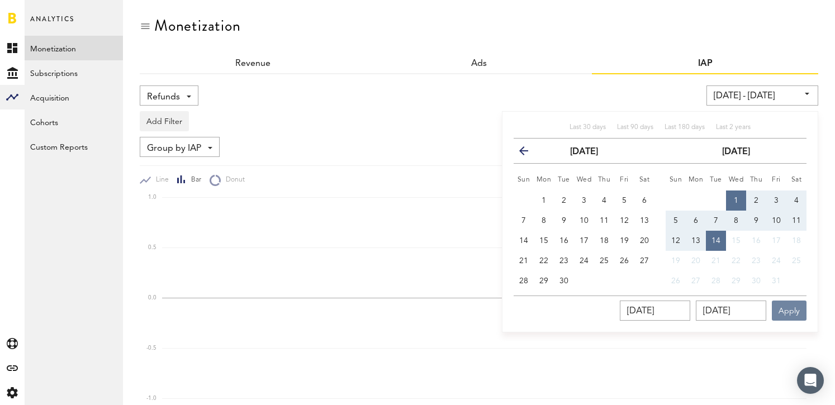
click at [785, 311] on button "Apply" at bounding box center [789, 311] width 35 height 20
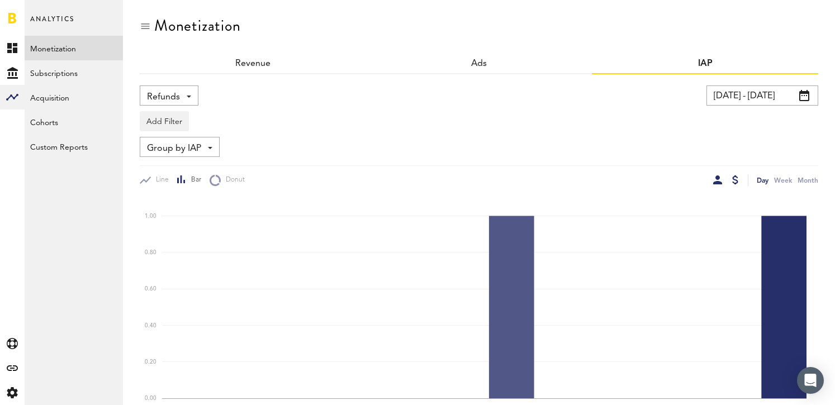
click at [736, 179] on div at bounding box center [735, 180] width 6 height 9
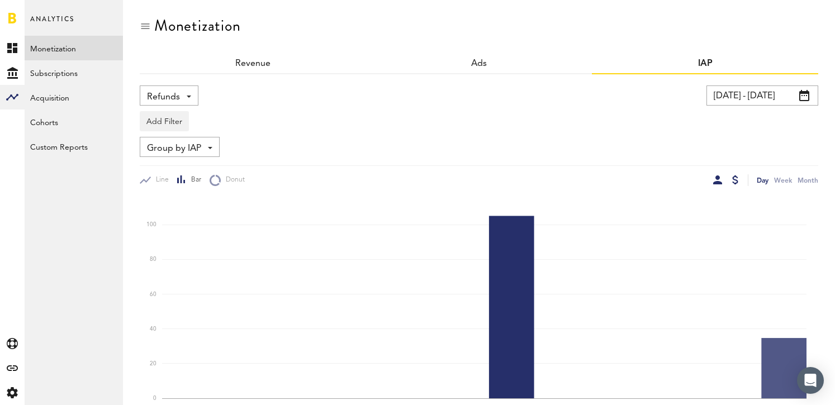
click at [721, 181] on div at bounding box center [717, 180] width 9 height 9
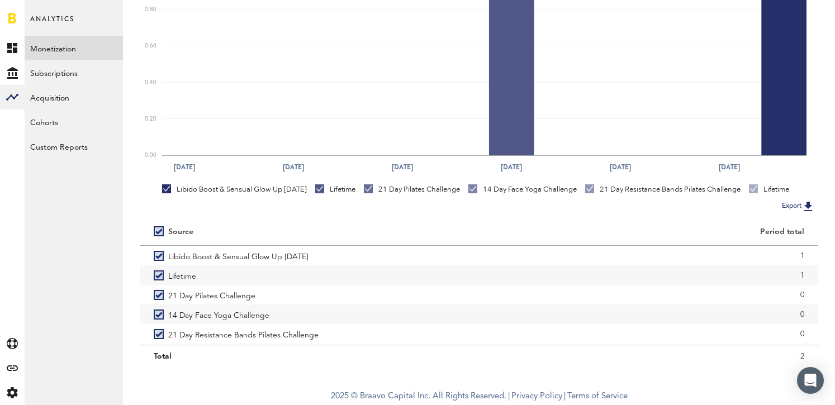
scroll to position [200, 0]
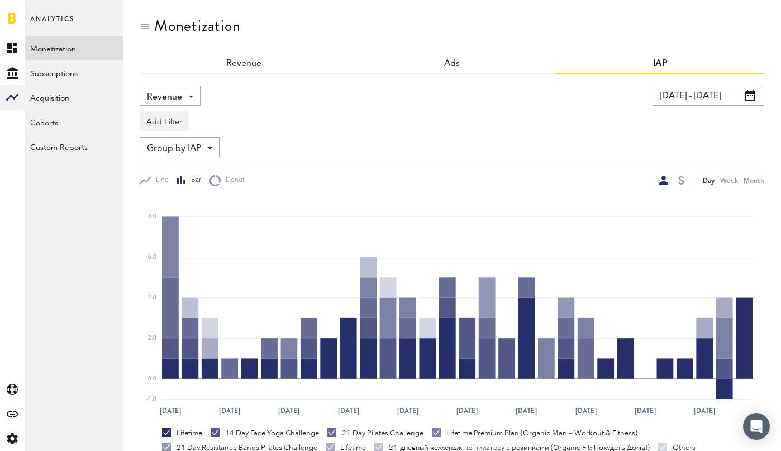
click at [437, 162] on div "Revenue Revenue Refunds [DATE] - [DATE] Last 30 days Last 90 days Last 180 days…" at bounding box center [452, 136] width 625 height 101
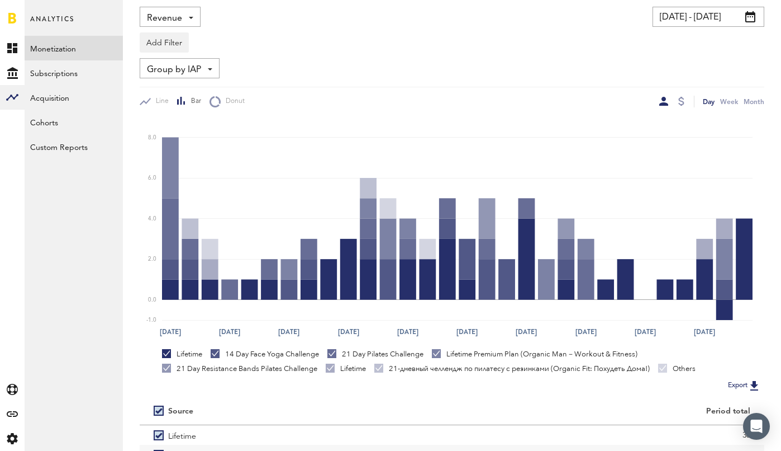
scroll to position [85, 0]
